Goal: Task Accomplishment & Management: Complete application form

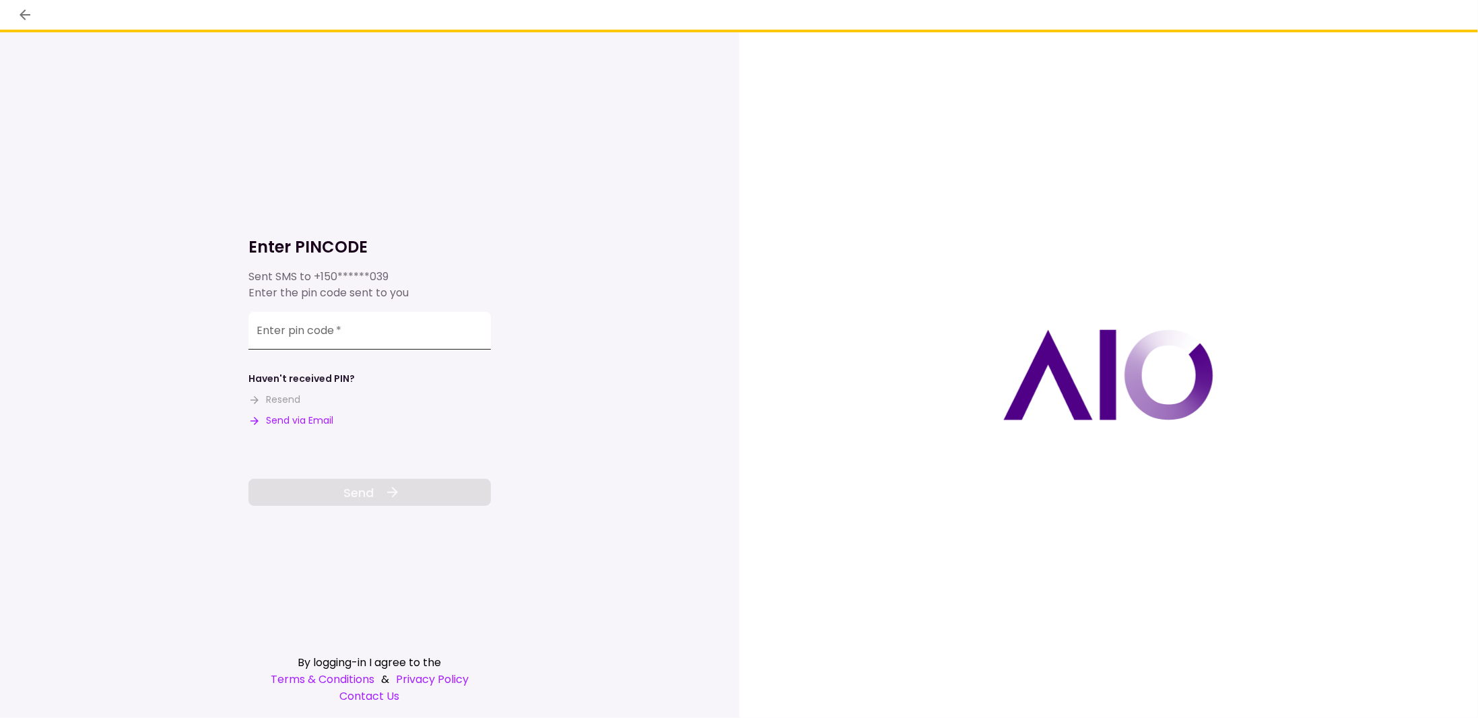
click at [269, 333] on input "Enter pin code   *" at bounding box center [369, 331] width 242 height 38
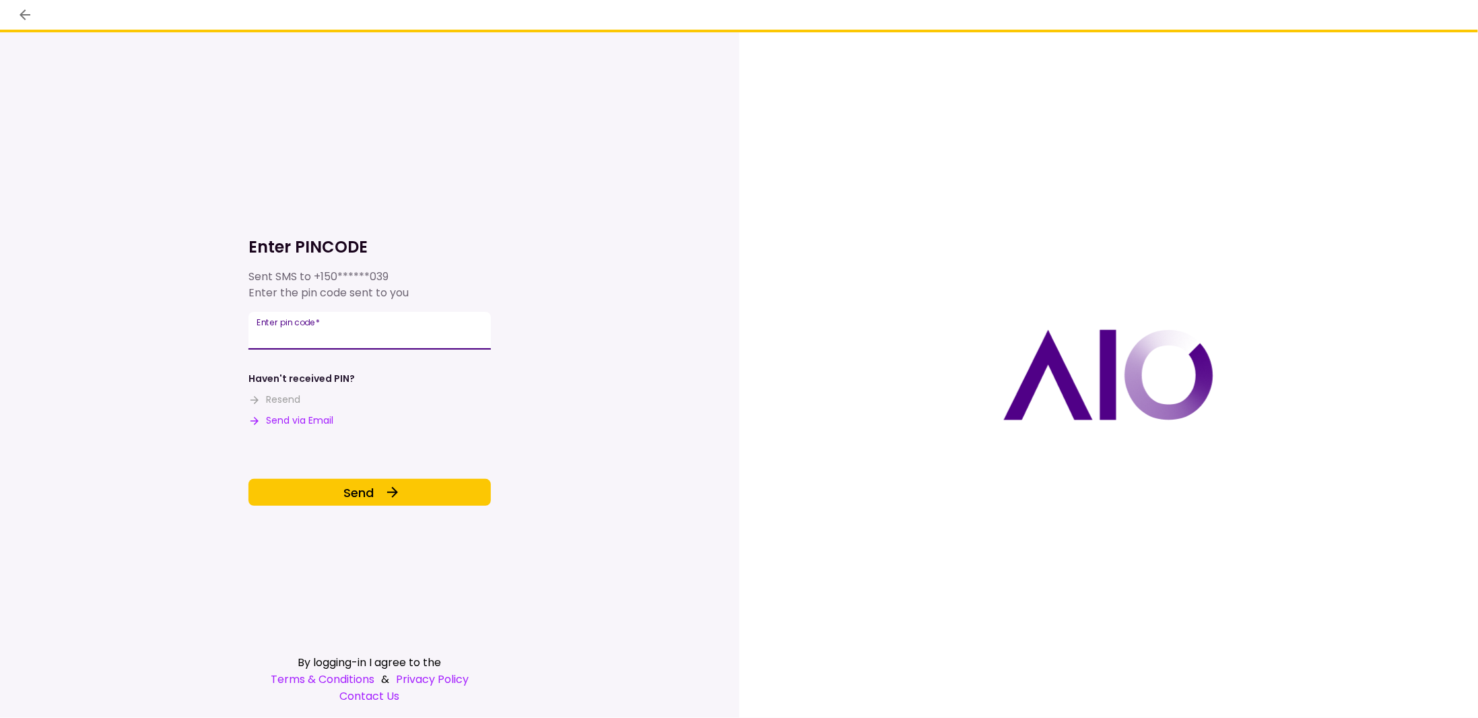
type input "****"
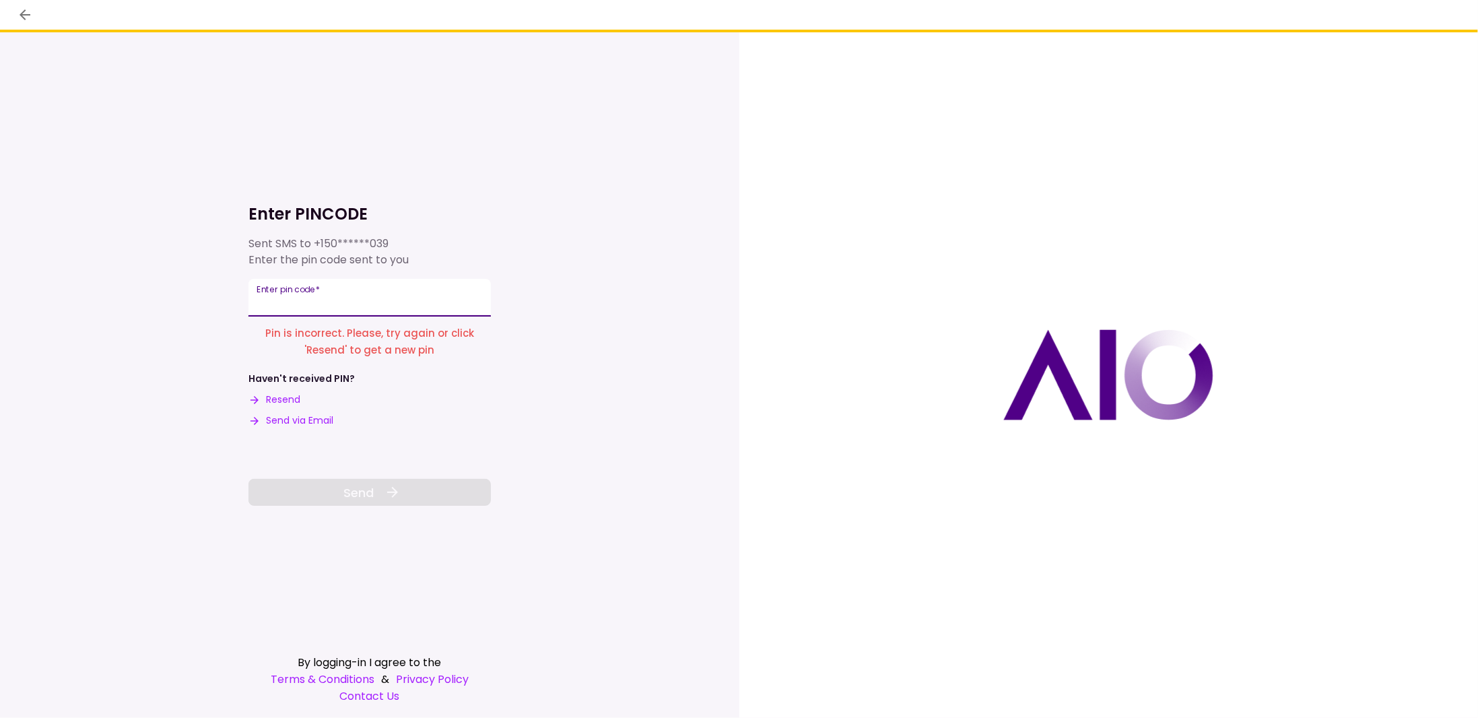
click at [321, 301] on input "Enter pin code   *" at bounding box center [369, 298] width 242 height 38
type input "*****"
click at [347, 305] on input "Enter pin code   *" at bounding box center [369, 298] width 242 height 38
type input "*"
type input "******"
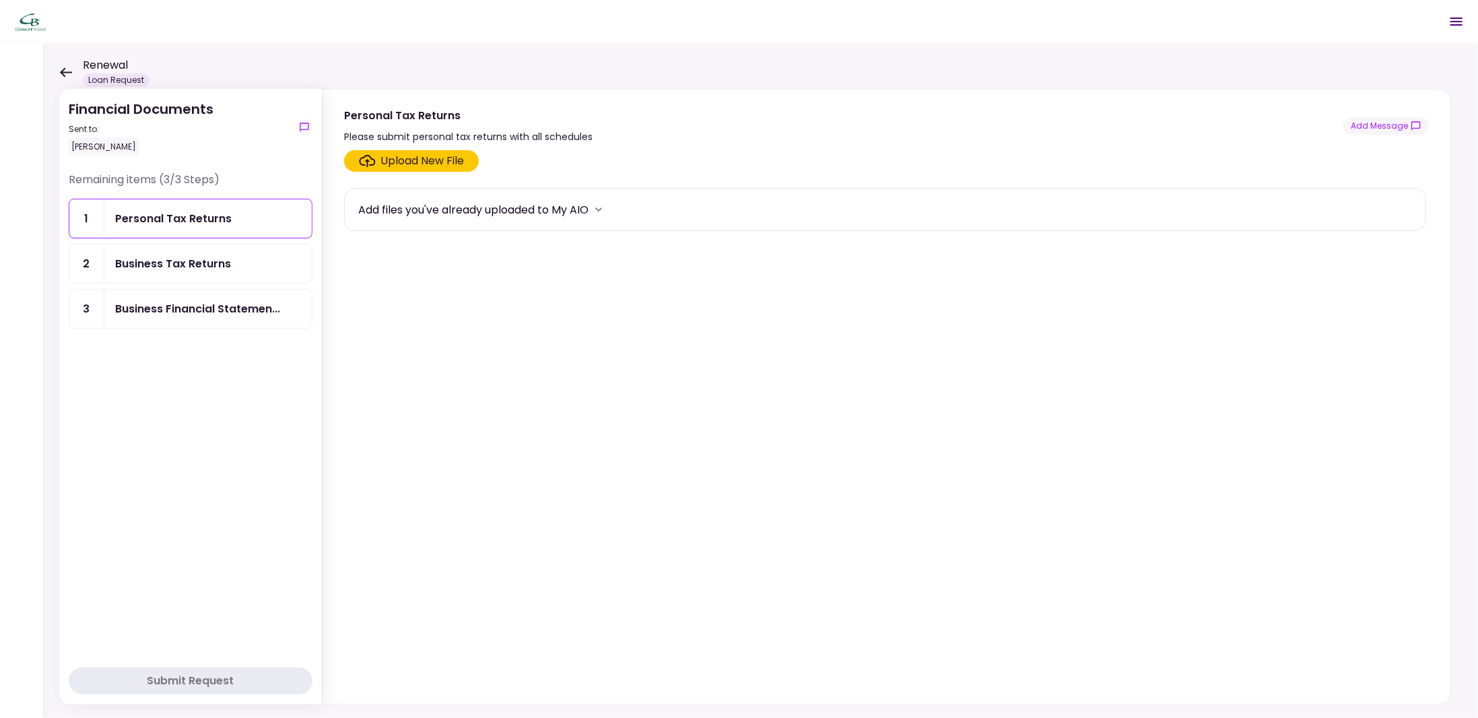
click at [185, 226] on div "Personal Tax Returns" at bounding box center [207, 218] width 207 height 38
click at [444, 162] on div "Upload New File" at bounding box center [423, 161] width 84 height 16
click at [0, 0] on input "Upload New File" at bounding box center [0, 0] width 0 height 0
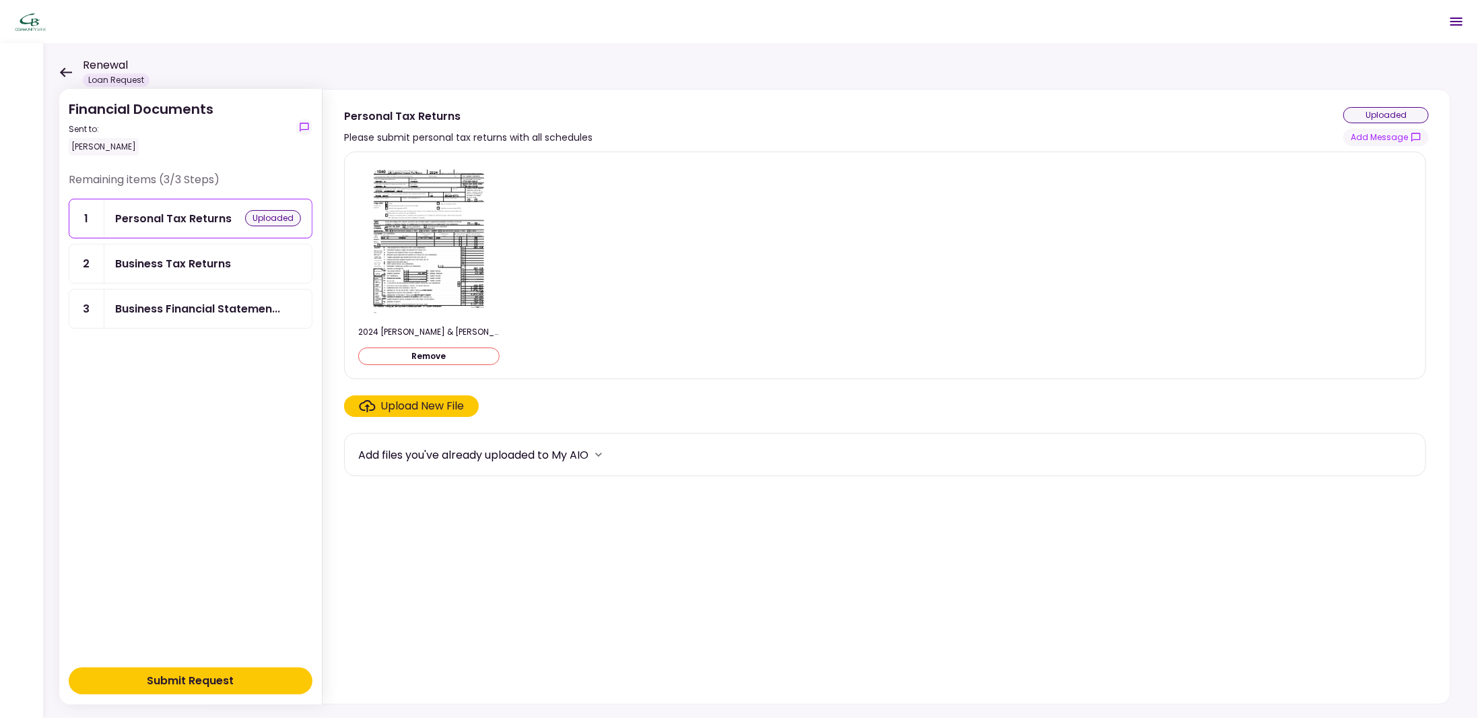
click at [465, 409] on label "Upload New File" at bounding box center [411, 406] width 135 height 22
click at [0, 0] on input "Upload New File" at bounding box center [0, 0] width 0 height 0
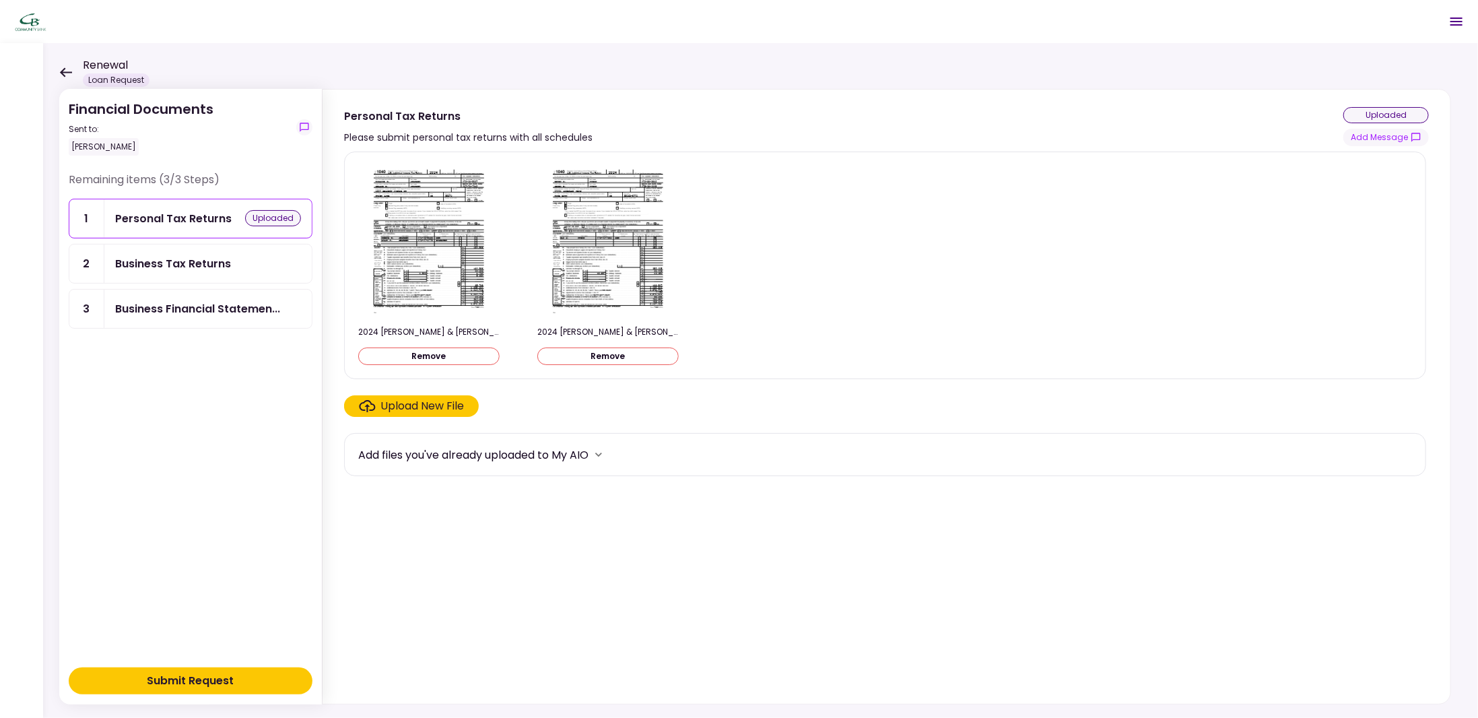
click at [194, 258] on div "Business Tax Returns" at bounding box center [173, 263] width 116 height 17
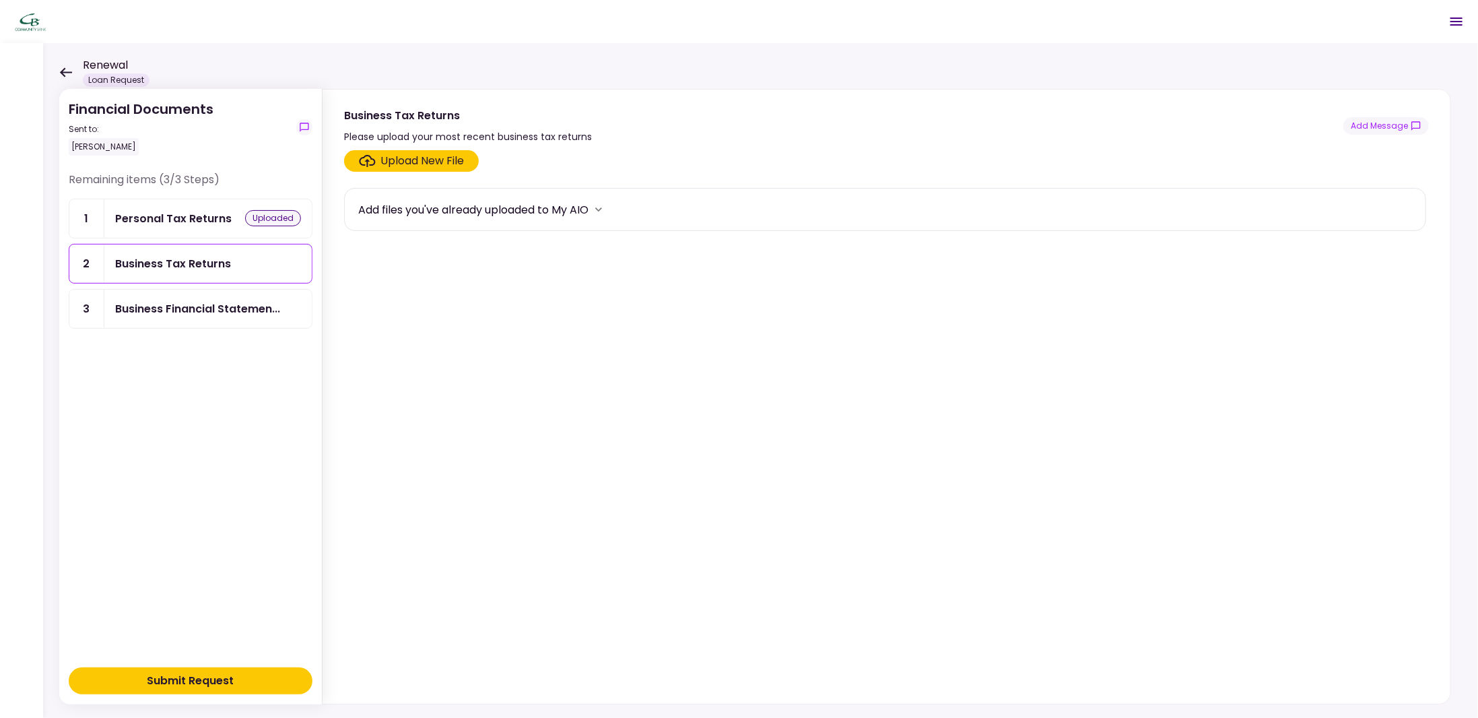
click at [405, 154] on div "Upload New File" at bounding box center [423, 161] width 84 height 16
click at [0, 0] on input "Upload New File" at bounding box center [0, 0] width 0 height 0
click at [395, 157] on div "Upload New File" at bounding box center [423, 161] width 84 height 16
click at [0, 0] on input "Upload New File" at bounding box center [0, 0] width 0 height 0
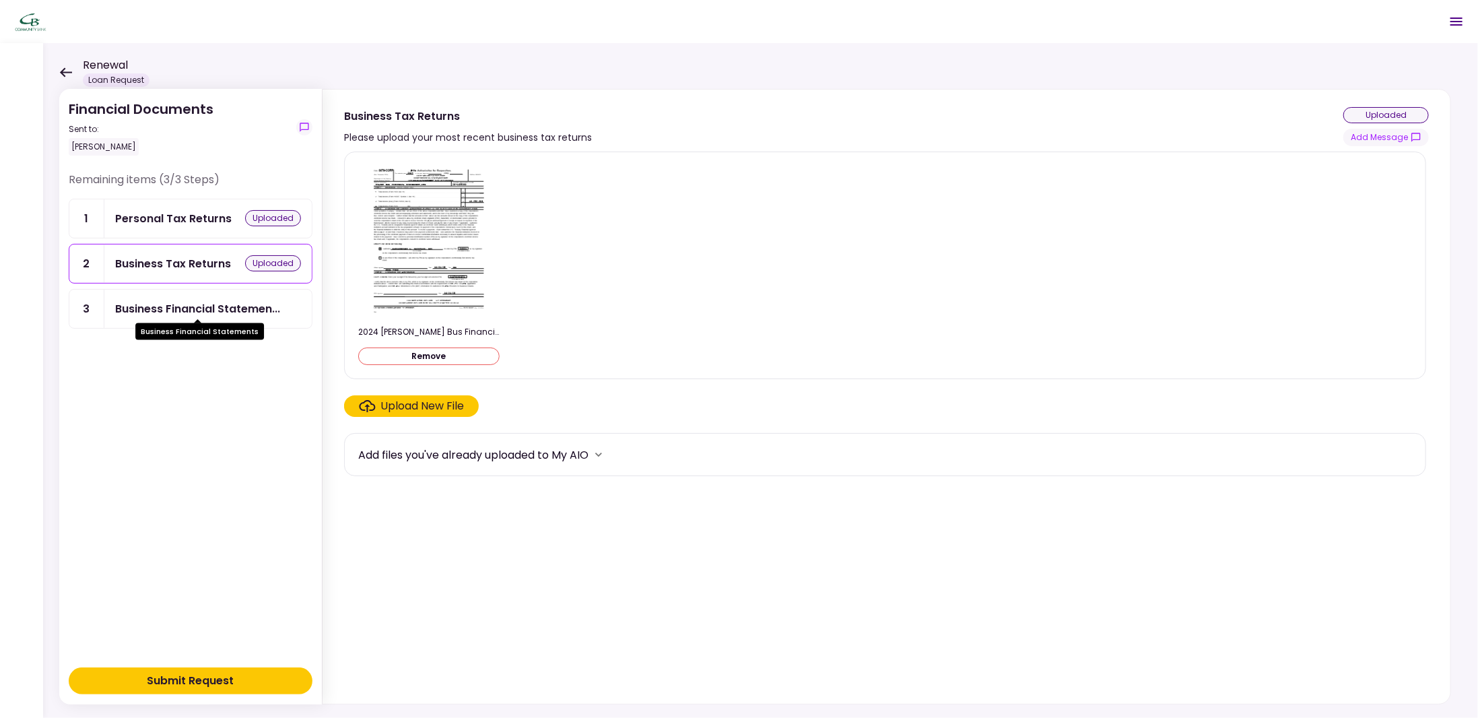
click at [177, 306] on div "Business Financial Statemen..." at bounding box center [197, 308] width 165 height 17
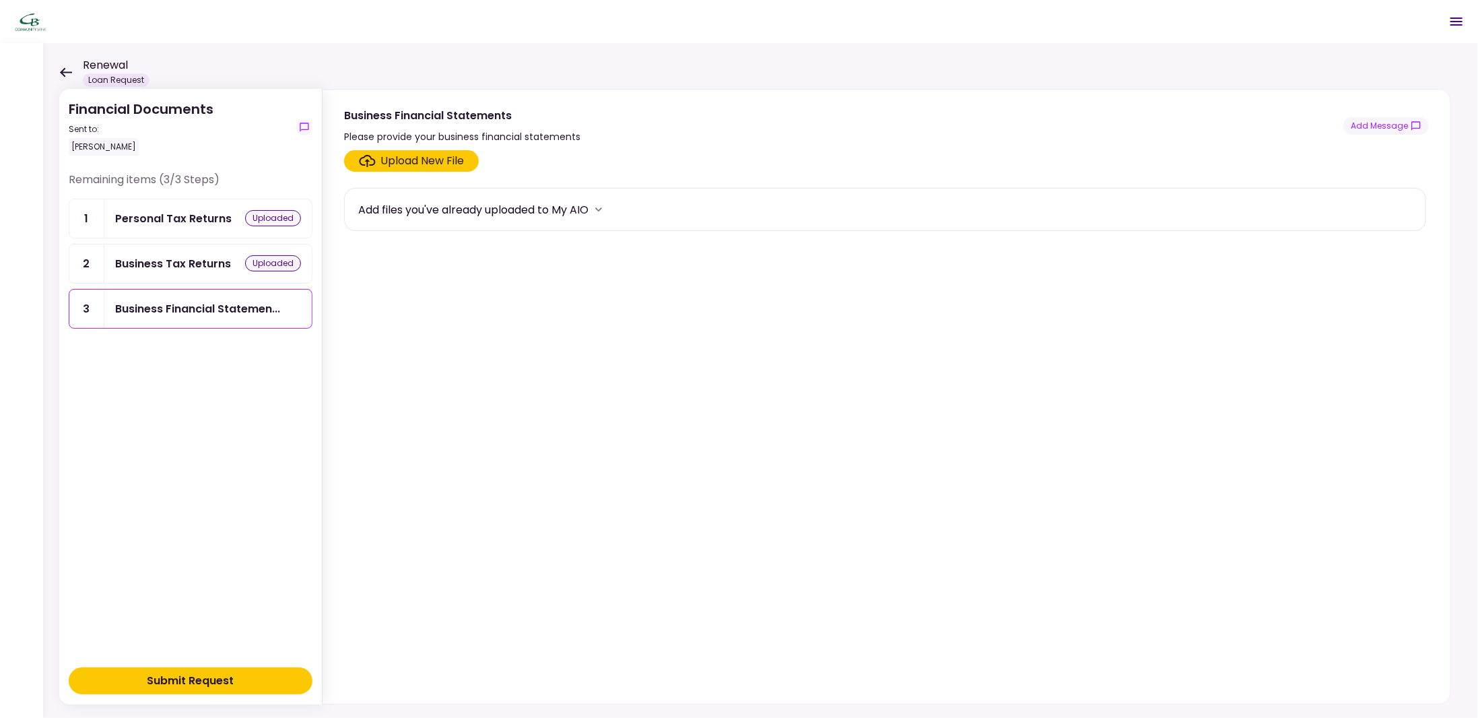
click at [395, 156] on div "Upload New File" at bounding box center [423, 161] width 84 height 16
click at [0, 0] on input "Upload New File" at bounding box center [0, 0] width 0 height 0
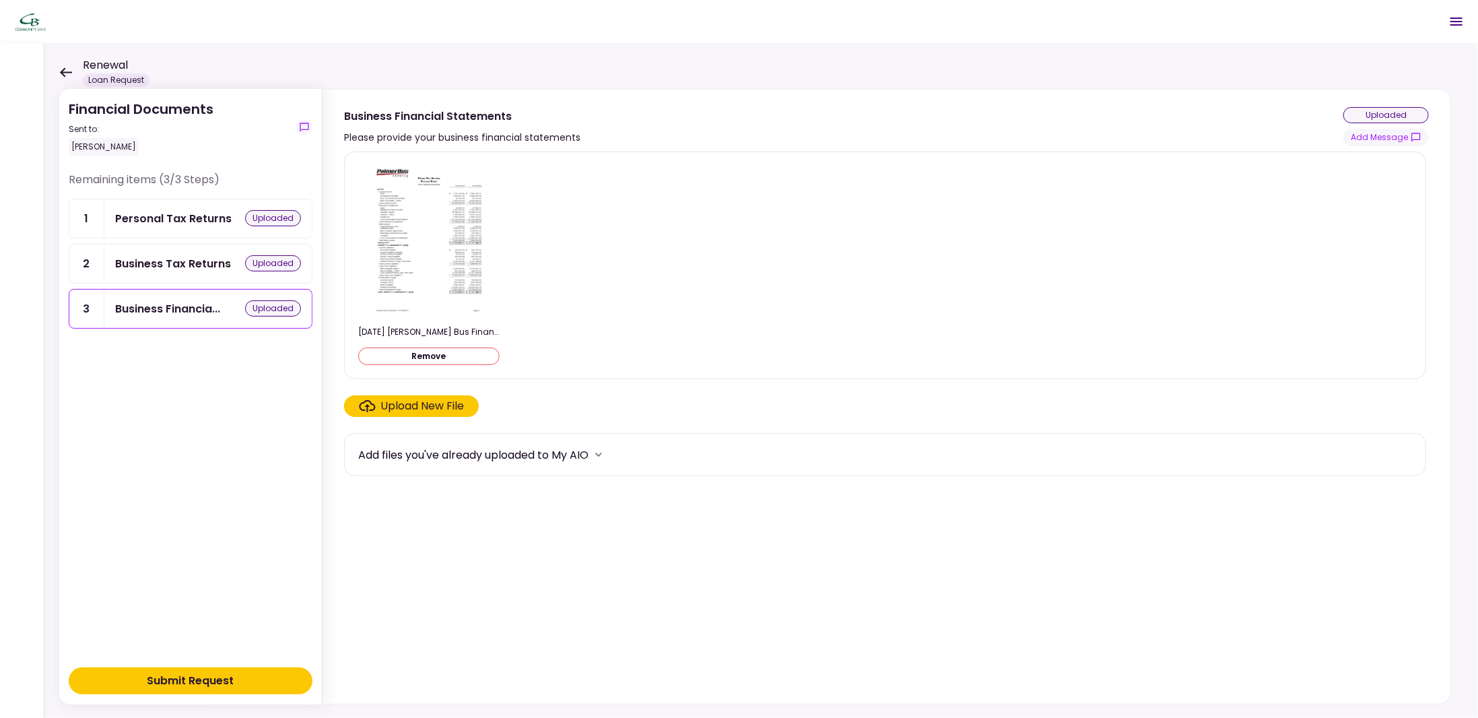
click at [437, 407] on div "Upload New File" at bounding box center [423, 406] width 84 height 16
click at [0, 0] on input "Upload New File" at bounding box center [0, 0] width 0 height 0
click at [629, 251] on img at bounding box center [608, 240] width 120 height 155
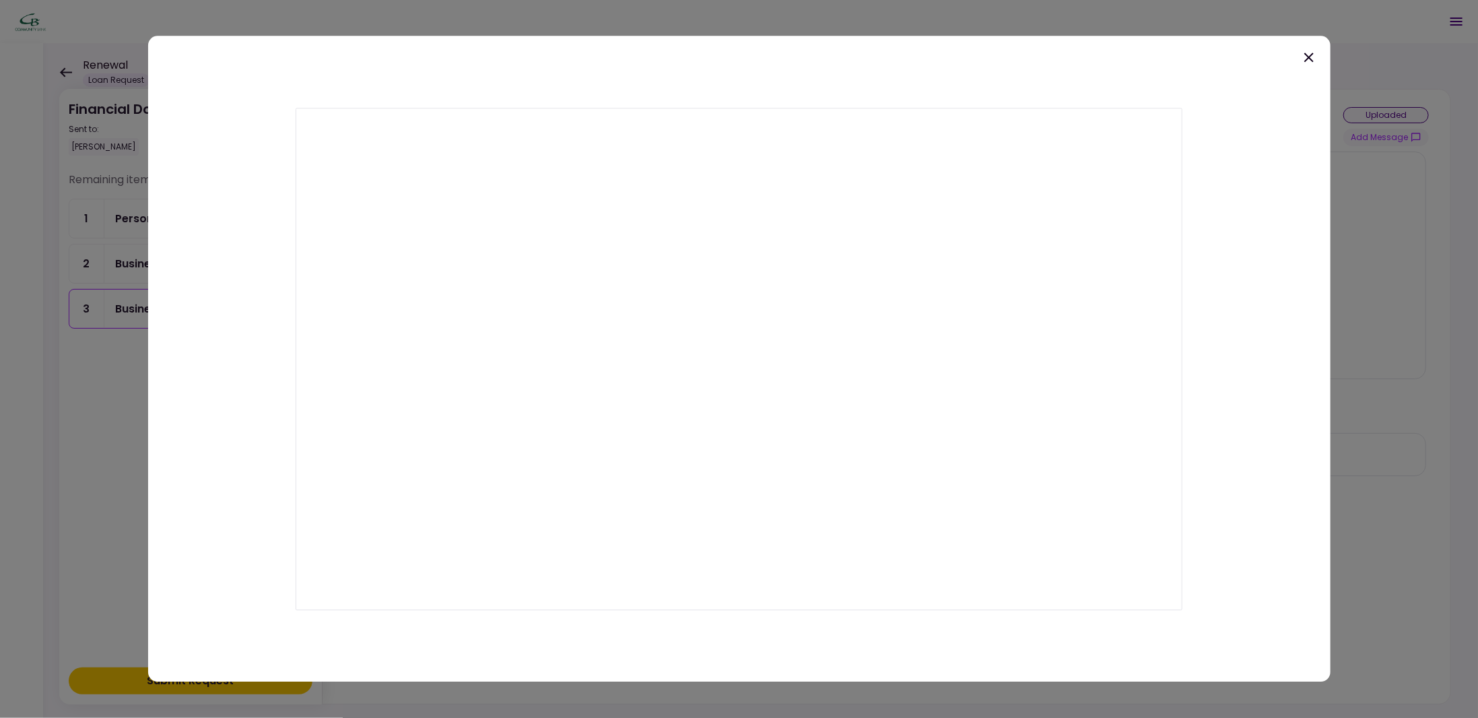
click at [1313, 57] on icon at bounding box center [1309, 57] width 16 height 16
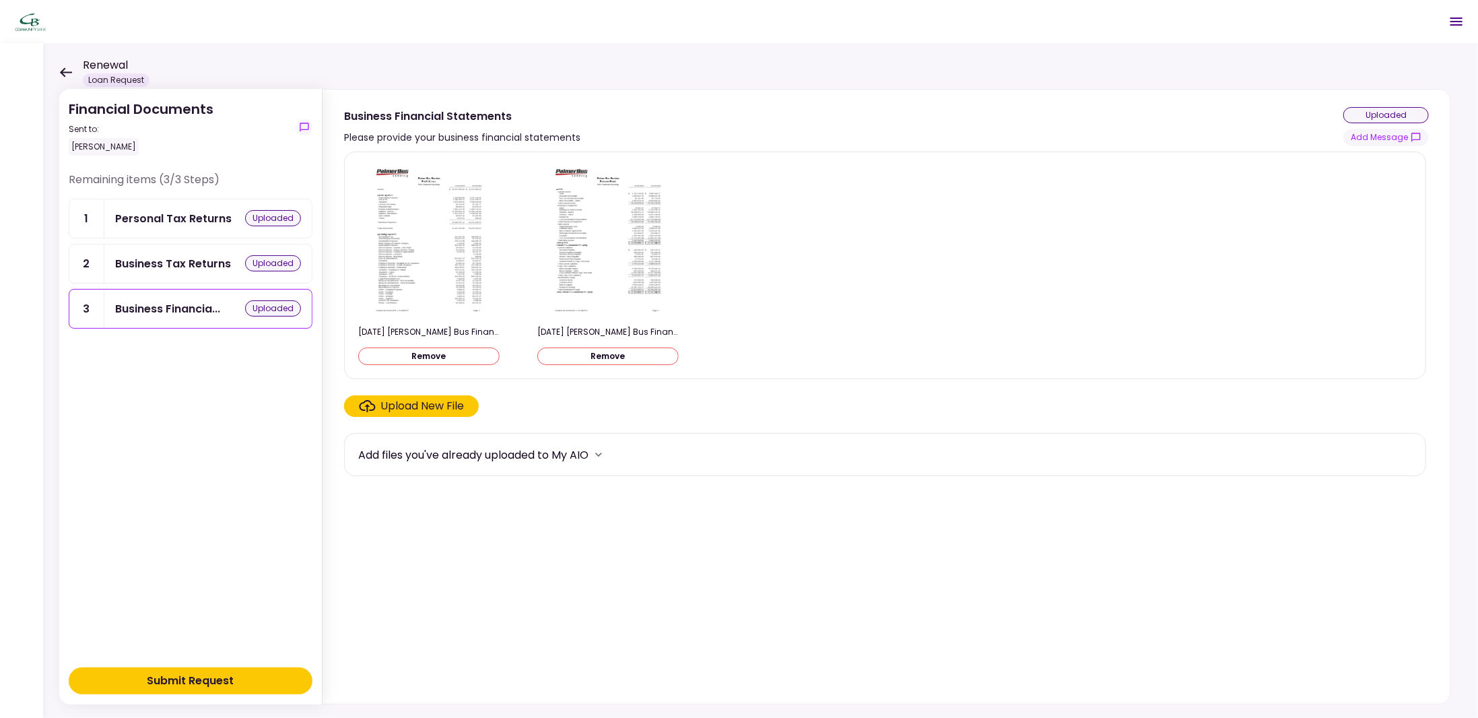
click at [469, 251] on img at bounding box center [429, 240] width 120 height 155
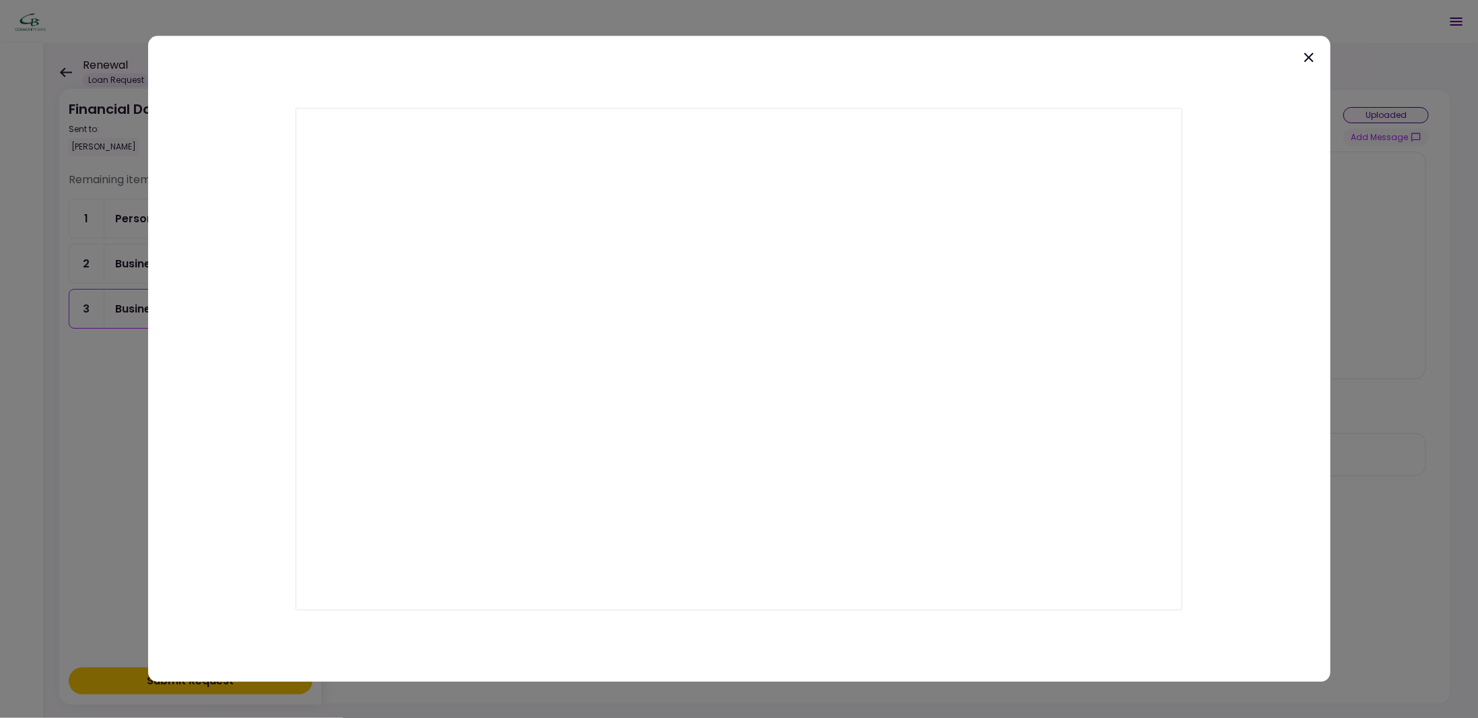
click at [1310, 56] on icon at bounding box center [1308, 57] width 9 height 9
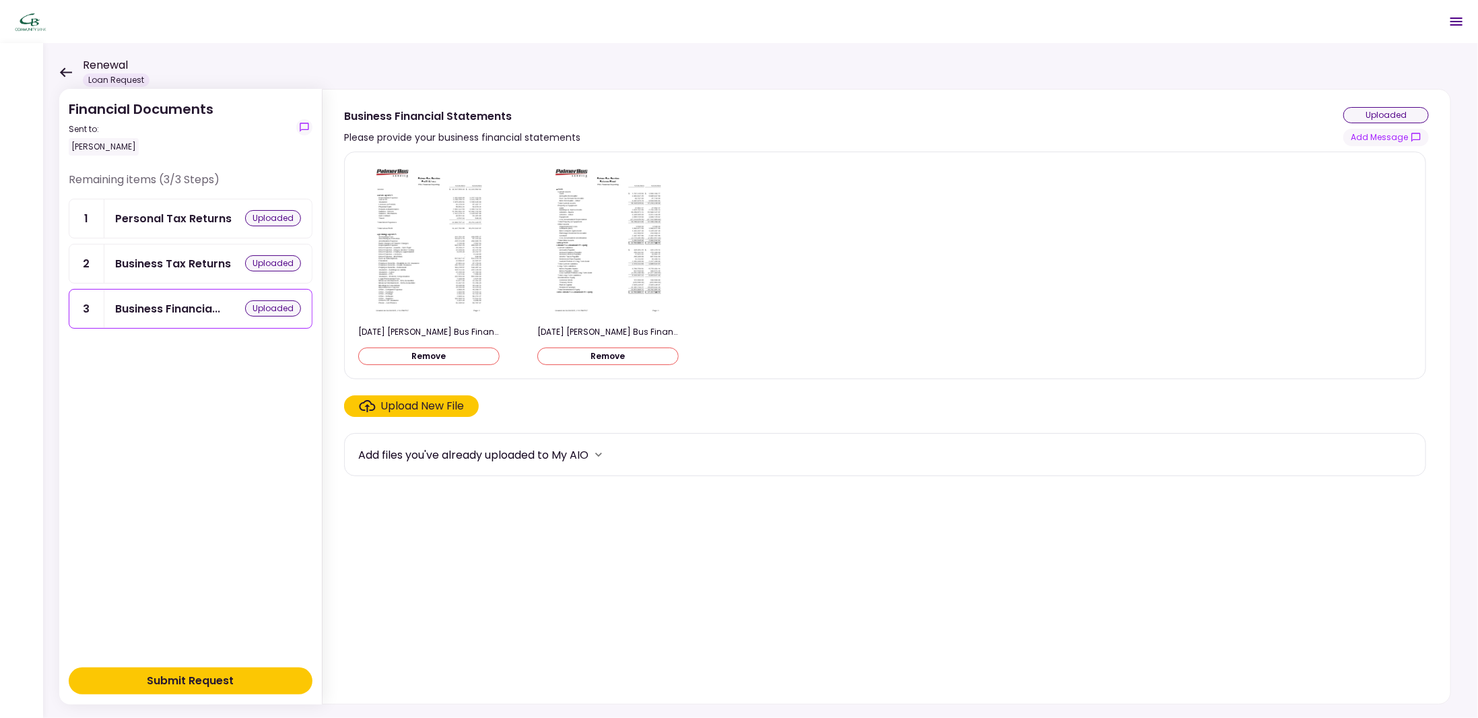
click at [224, 684] on div "Submit Request" at bounding box center [190, 681] width 87 height 16
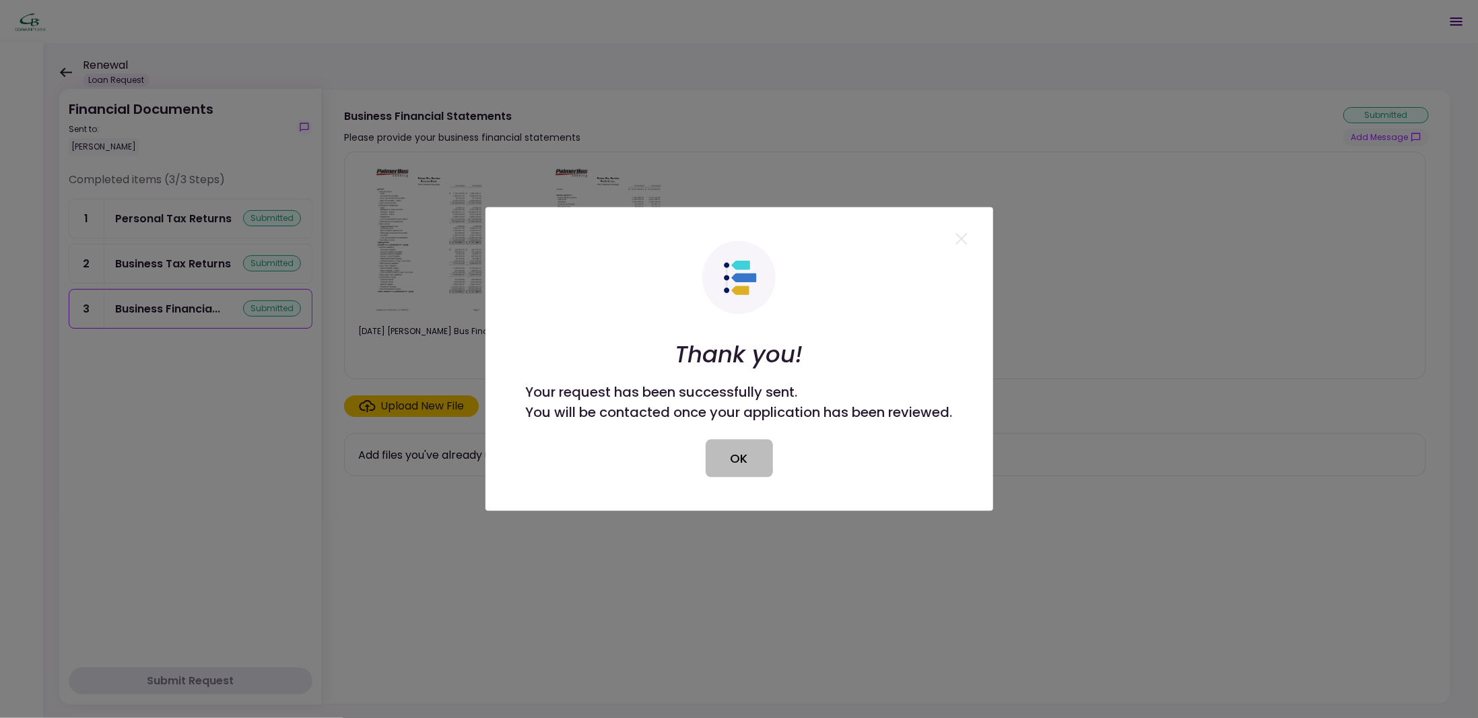
click at [748, 465] on button "OK" at bounding box center [739, 459] width 67 height 38
